Goal: Find specific page/section: Find specific page/section

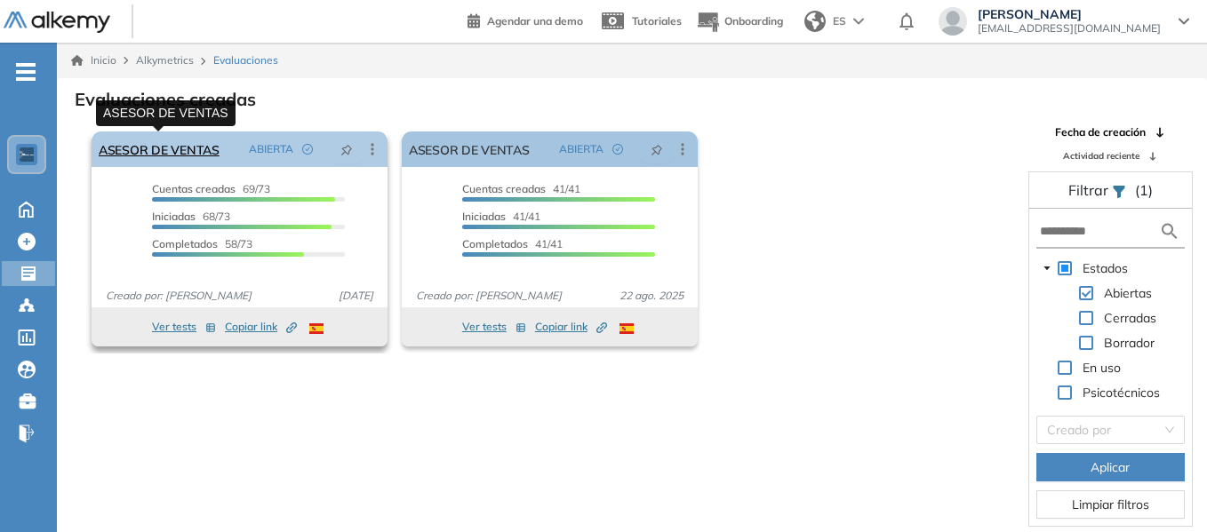
click at [170, 149] on link "ASESOR DE VENTAS" at bounding box center [159, 150] width 121 height 36
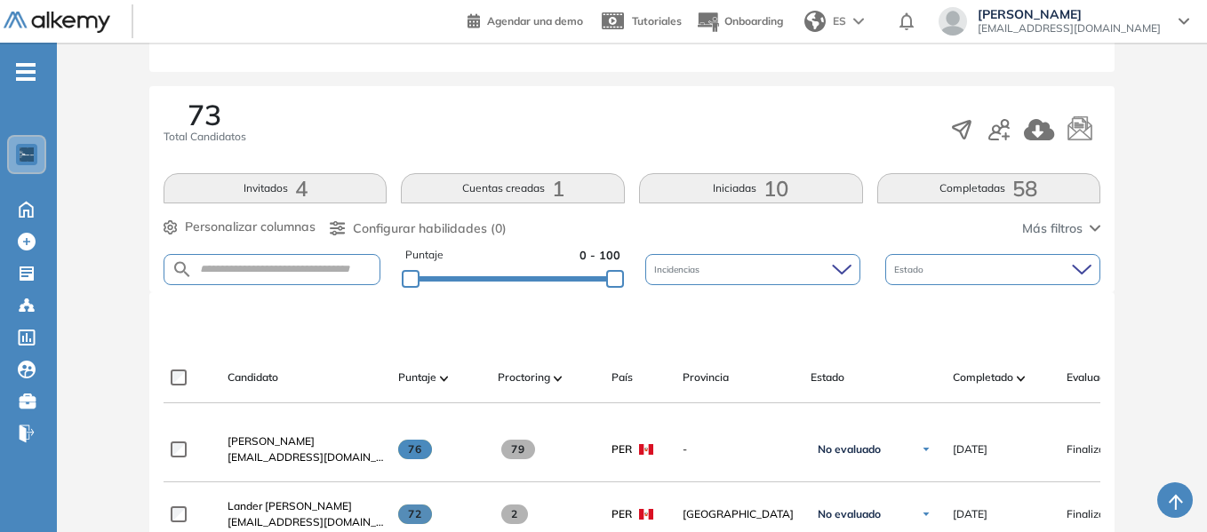
scroll to position [178, 0]
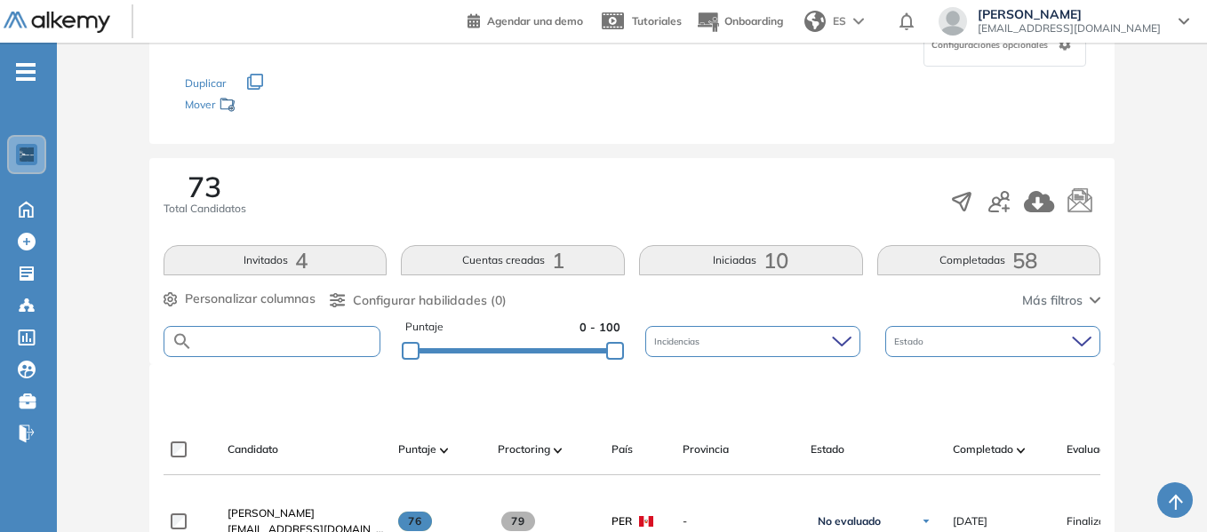
click at [272, 343] on input "text" at bounding box center [286, 341] width 187 height 13
type input "*"
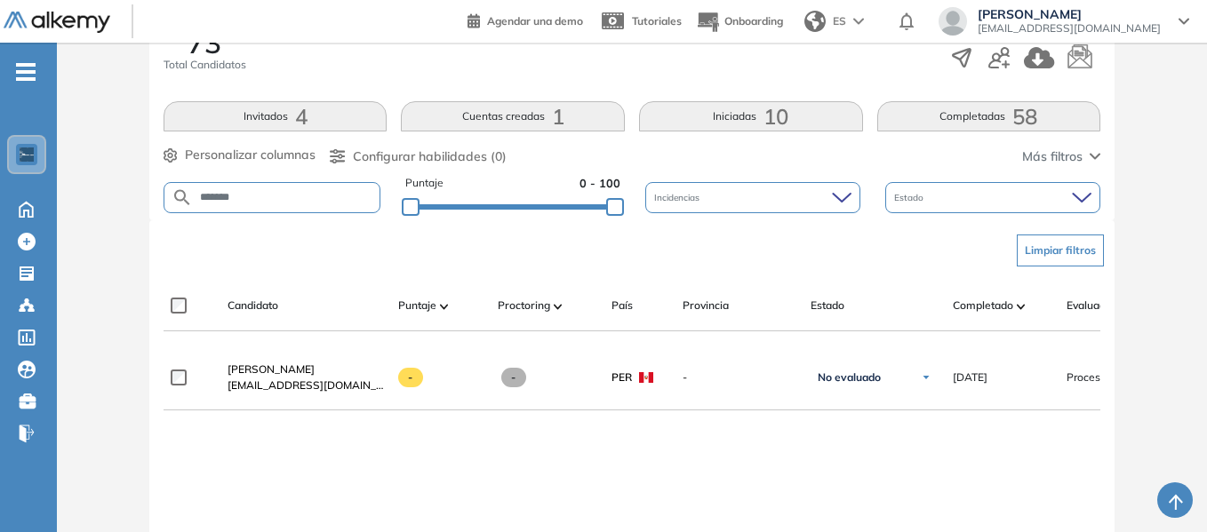
scroll to position [356, 0]
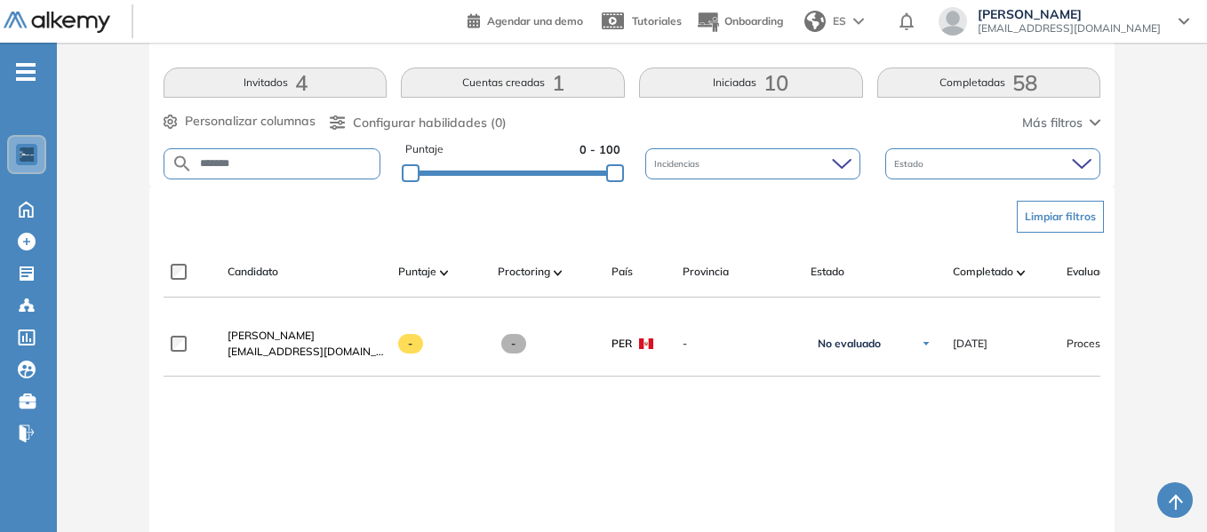
drag, startPoint x: 251, startPoint y: 164, endPoint x: 132, endPoint y: 163, distance: 118.2
click at [132, 163] on div "Evaluación : ASESOR DE VENTAS Abierta Ver evaluación Cerrar evaluación Dashboar…" at bounding box center [632, 224] width 1136 height 1003
drag, startPoint x: 263, startPoint y: 159, endPoint x: 164, endPoint y: 163, distance: 98.7
click at [164, 163] on form "*******" at bounding box center [272, 163] width 217 height 31
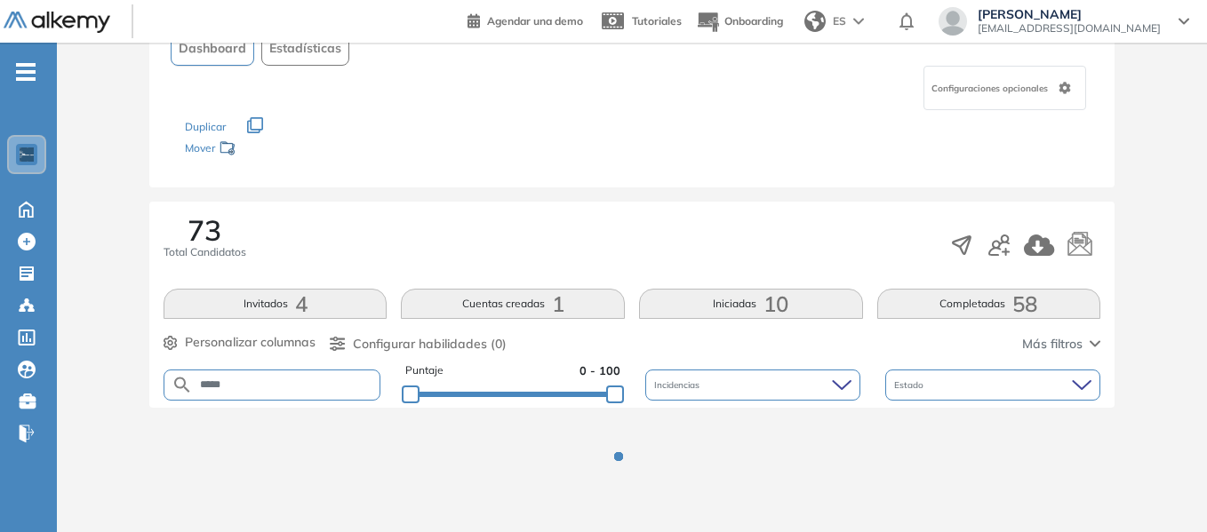
scroll to position [356, 0]
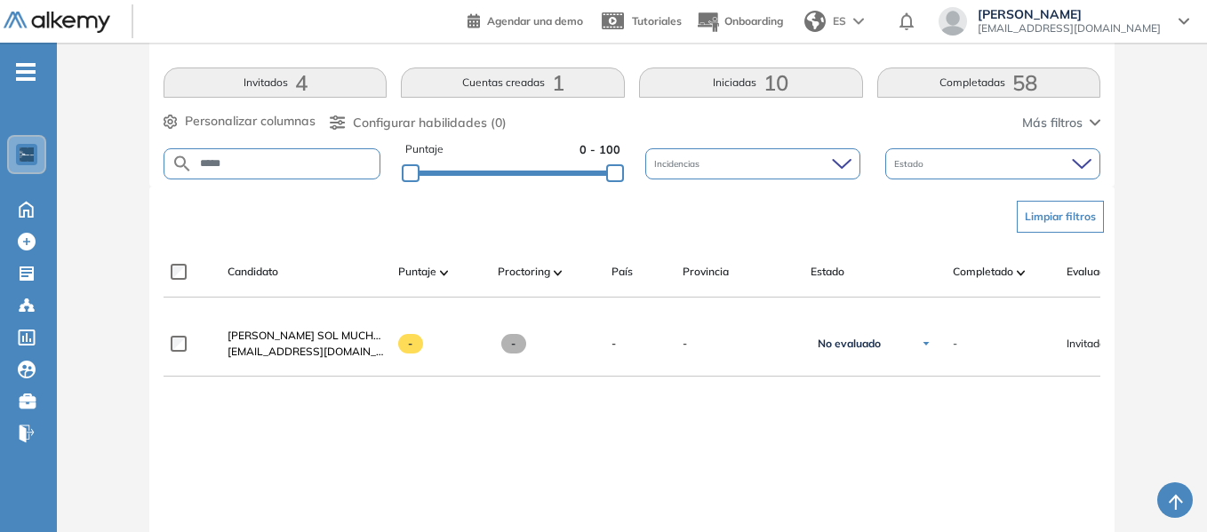
drag, startPoint x: 186, startPoint y: 156, endPoint x: 114, endPoint y: 156, distance: 72.0
click at [114, 156] on div "Evaluación : ASESOR DE VENTAS Abierta Ver evaluación Cerrar evaluación Dashboar…" at bounding box center [632, 224] width 1136 height 1003
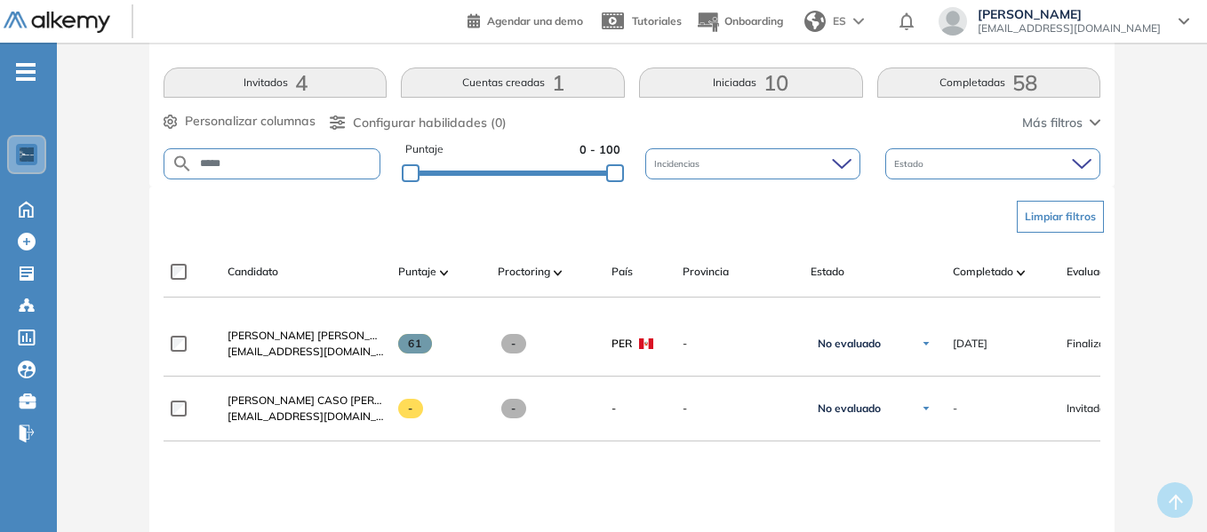
drag, startPoint x: 236, startPoint y: 165, endPoint x: 114, endPoint y: 164, distance: 122.7
click at [114, 164] on div "Evaluación : ASESOR DE VENTAS Abierta Ver evaluación Cerrar evaluación Dashboar…" at bounding box center [632, 256] width 1136 height 1067
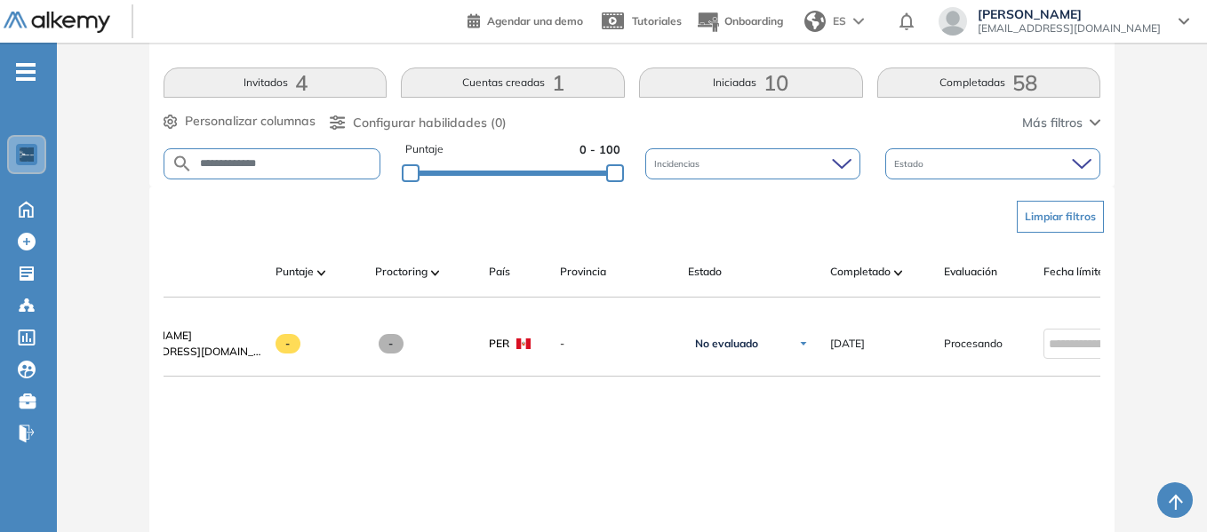
scroll to position [0, 0]
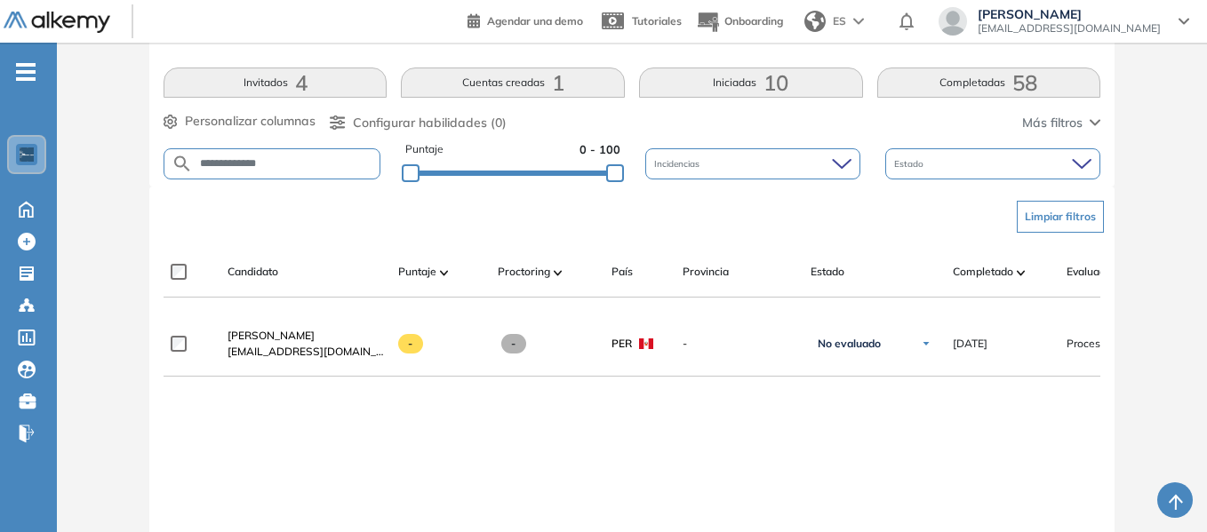
drag, startPoint x: 271, startPoint y: 161, endPoint x: 64, endPoint y: 155, distance: 207.2
click at [64, 155] on div "**********" at bounding box center [632, 224] width 1136 height 1003
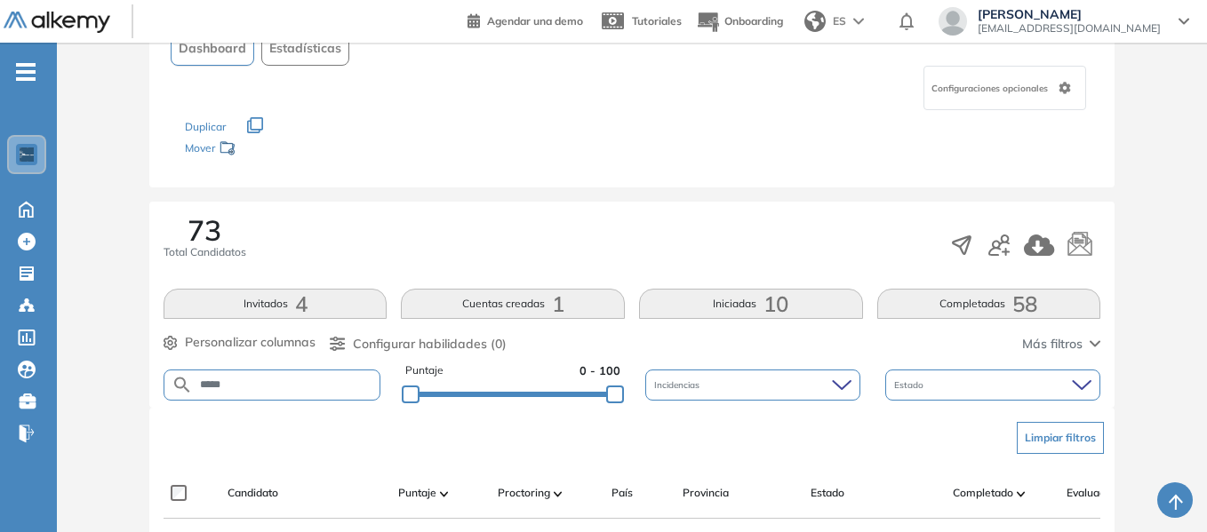
scroll to position [356, 0]
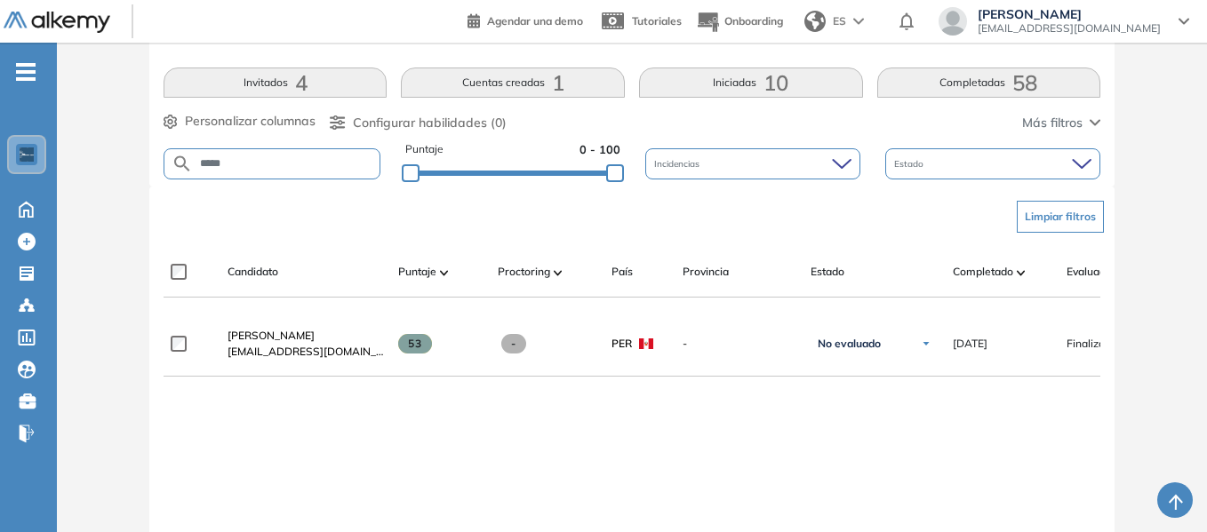
drag, startPoint x: 244, startPoint y: 159, endPoint x: 105, endPoint y: 156, distance: 139.6
click at [105, 156] on div "Evaluación : ASESOR DE VENTAS Abierta Ver evaluación Cerrar evaluación Dashboar…" at bounding box center [632, 224] width 1136 height 1003
drag, startPoint x: 242, startPoint y: 161, endPoint x: 109, endPoint y: 161, distance: 132.4
click at [109, 161] on div "Evaluación : ASESOR DE VENTAS Abierta Ver evaluación Cerrar evaluación Dashboar…" at bounding box center [632, 224] width 1136 height 1003
drag, startPoint x: 272, startPoint y: 162, endPoint x: 107, endPoint y: 164, distance: 165.3
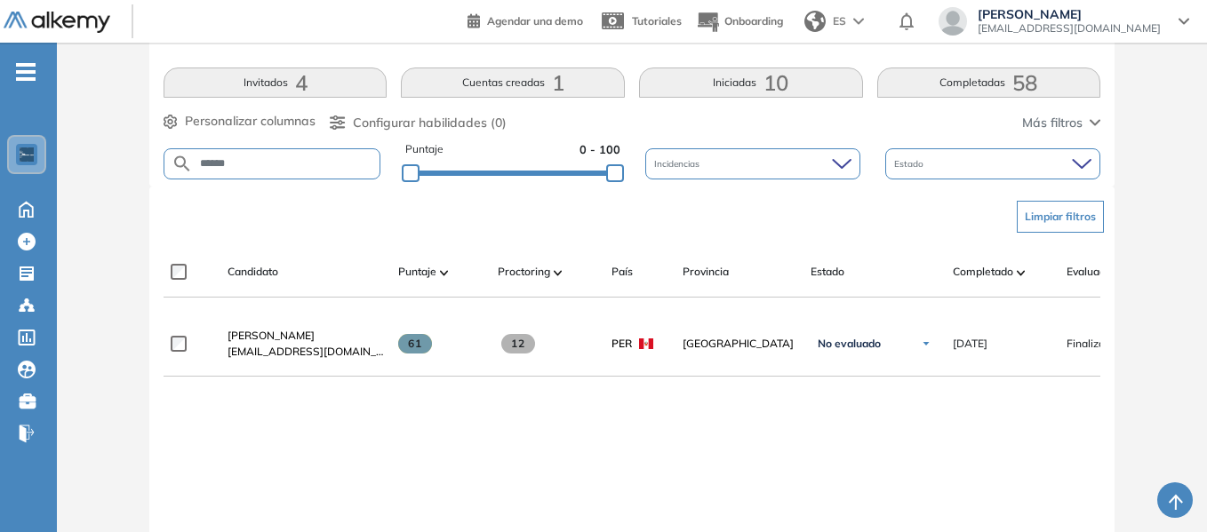
click at [107, 164] on div "Evaluación : ASESOR DE VENTAS Abierta Ver evaluación Cerrar evaluación Dashboar…" at bounding box center [632, 224] width 1136 height 1003
drag, startPoint x: 212, startPoint y: 169, endPoint x: 136, endPoint y: 169, distance: 76.4
click at [136, 169] on div "**********" at bounding box center [632, 224] width 1136 height 1003
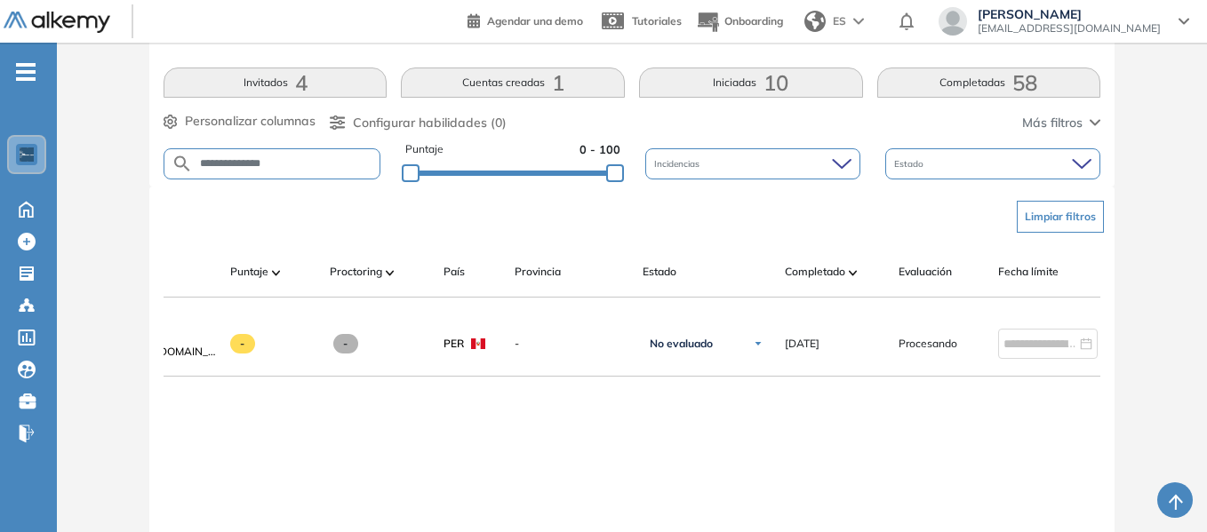
scroll to position [0, 174]
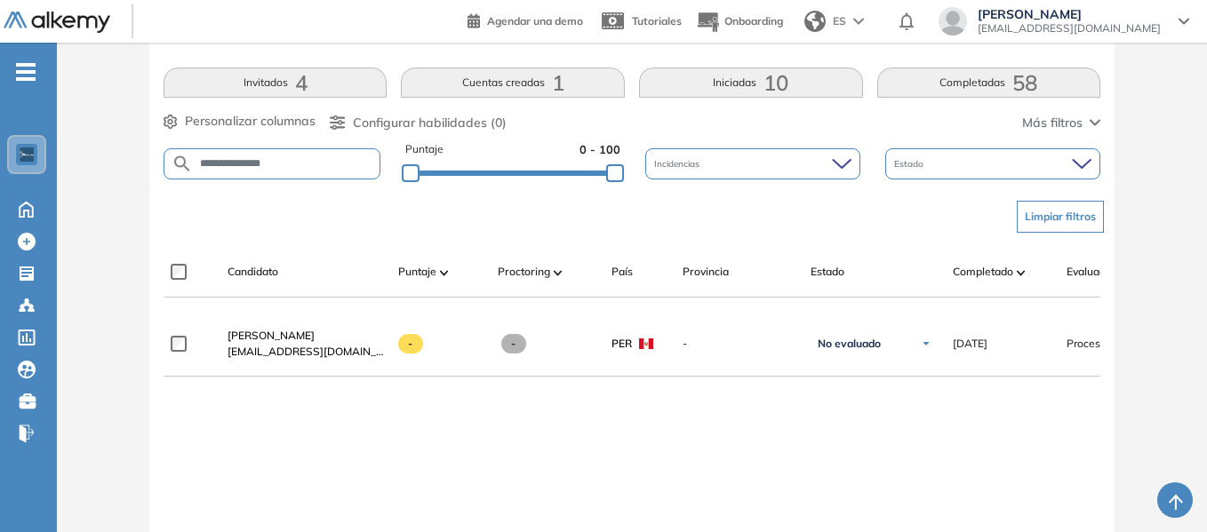
drag, startPoint x: 273, startPoint y: 162, endPoint x: 70, endPoint y: 167, distance: 202.7
click at [70, 167] on div "**********" at bounding box center [632, 224] width 1136 height 1003
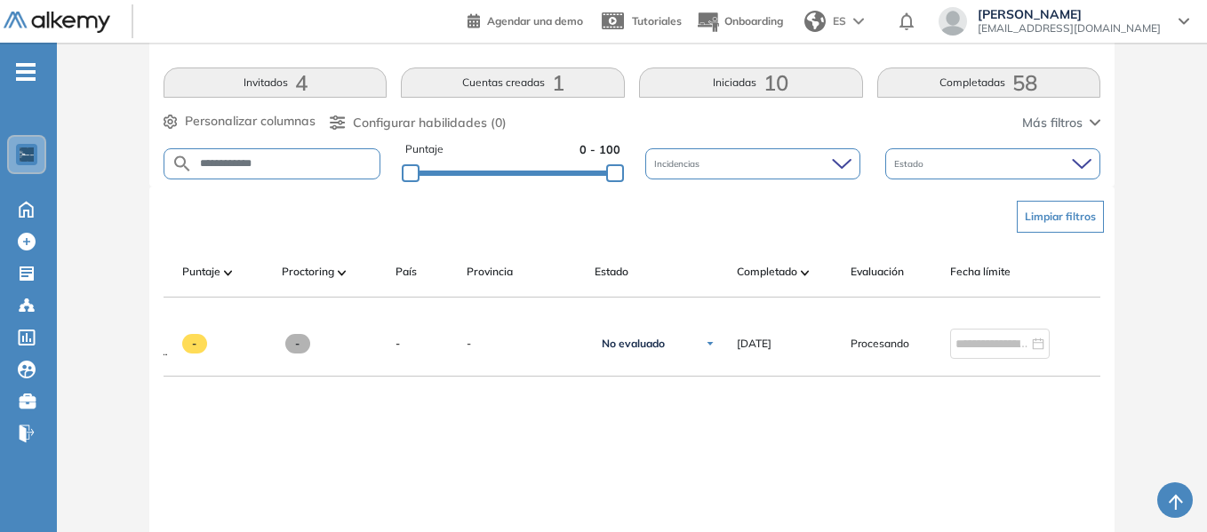
scroll to position [0, 0]
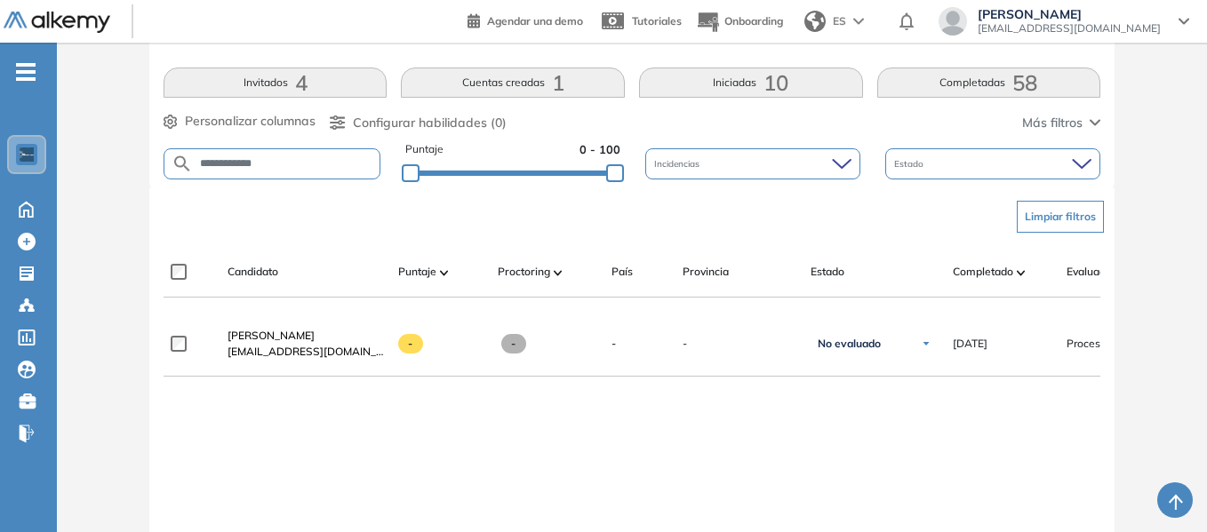
drag, startPoint x: 291, startPoint y: 166, endPoint x: 173, endPoint y: 164, distance: 117.4
click at [176, 164] on form "**********" at bounding box center [272, 163] width 217 height 31
type input "*****"
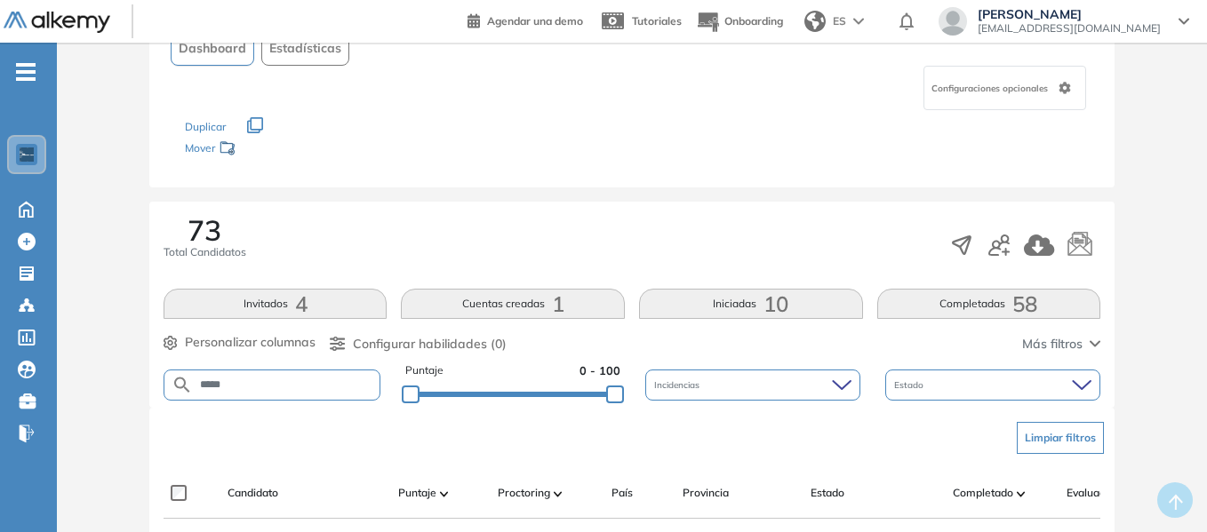
scroll to position [356, 0]
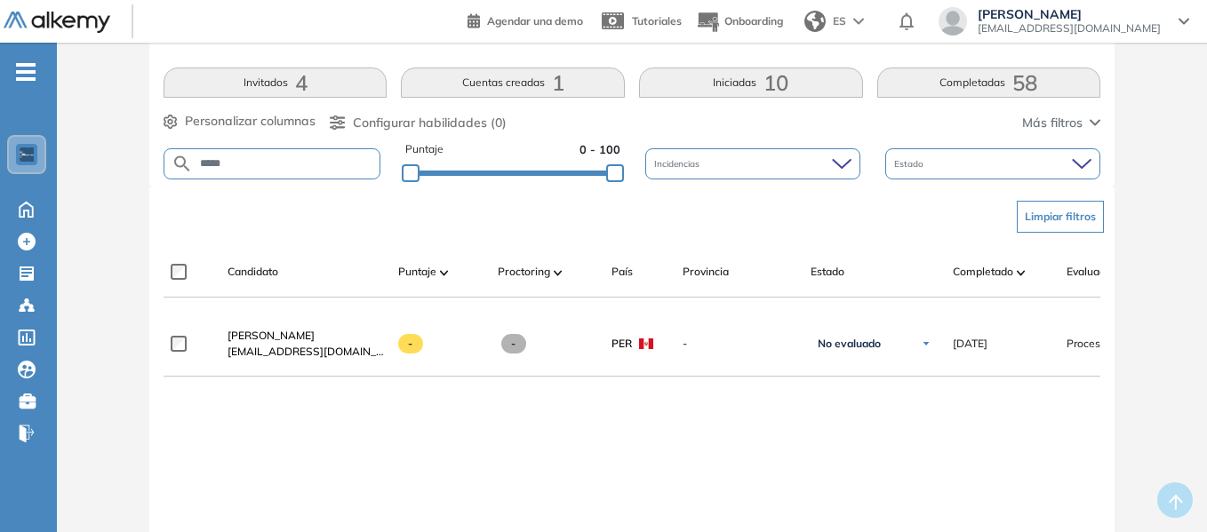
click at [683, 434] on div "[PERSON_NAME] [EMAIL_ADDRESS][DOMAIN_NAME] - - PER - No evaluado No evaluado Ev…" at bounding box center [632, 494] width 937 height 364
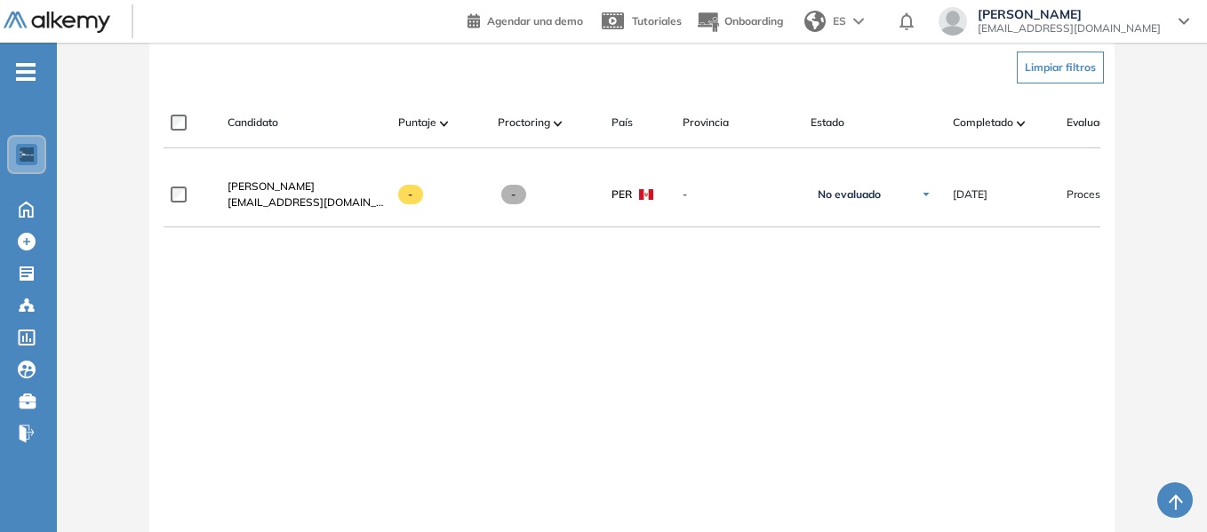
scroll to position [533, 0]
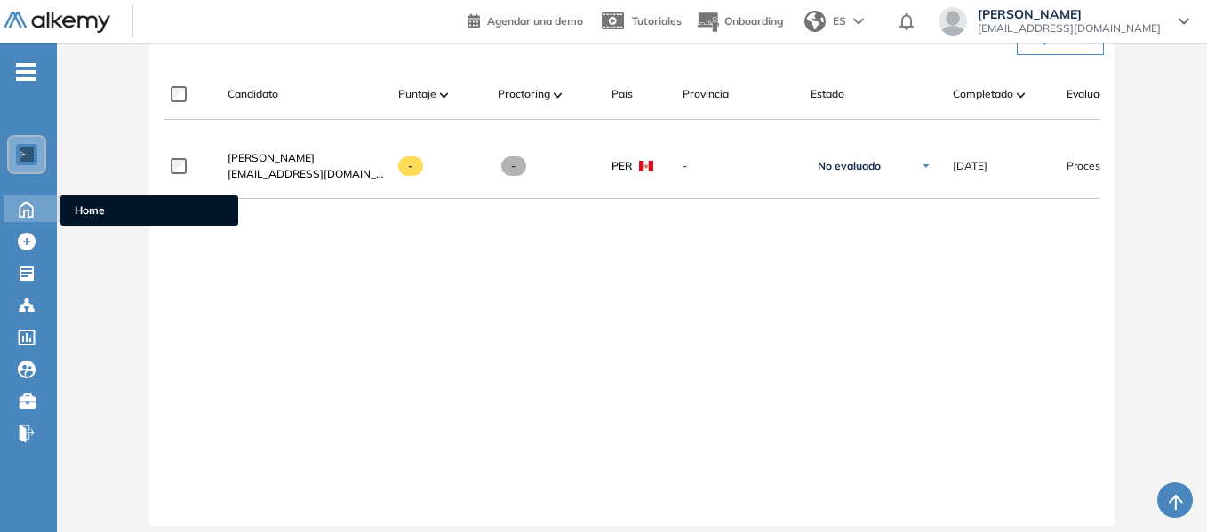
click at [104, 210] on span "Home" at bounding box center [149, 211] width 149 height 16
